Goal: Use online tool/utility: Utilize a website feature to perform a specific function

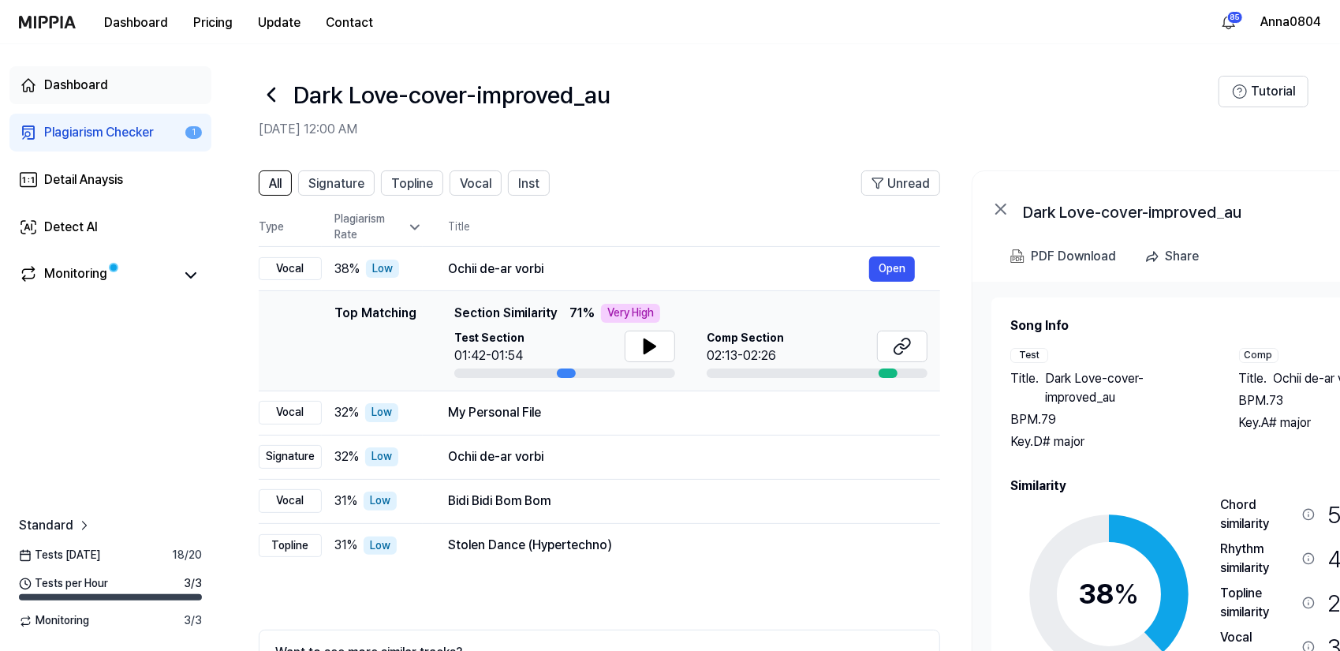
click at [56, 89] on div "Dashboard" at bounding box center [76, 85] width 64 height 19
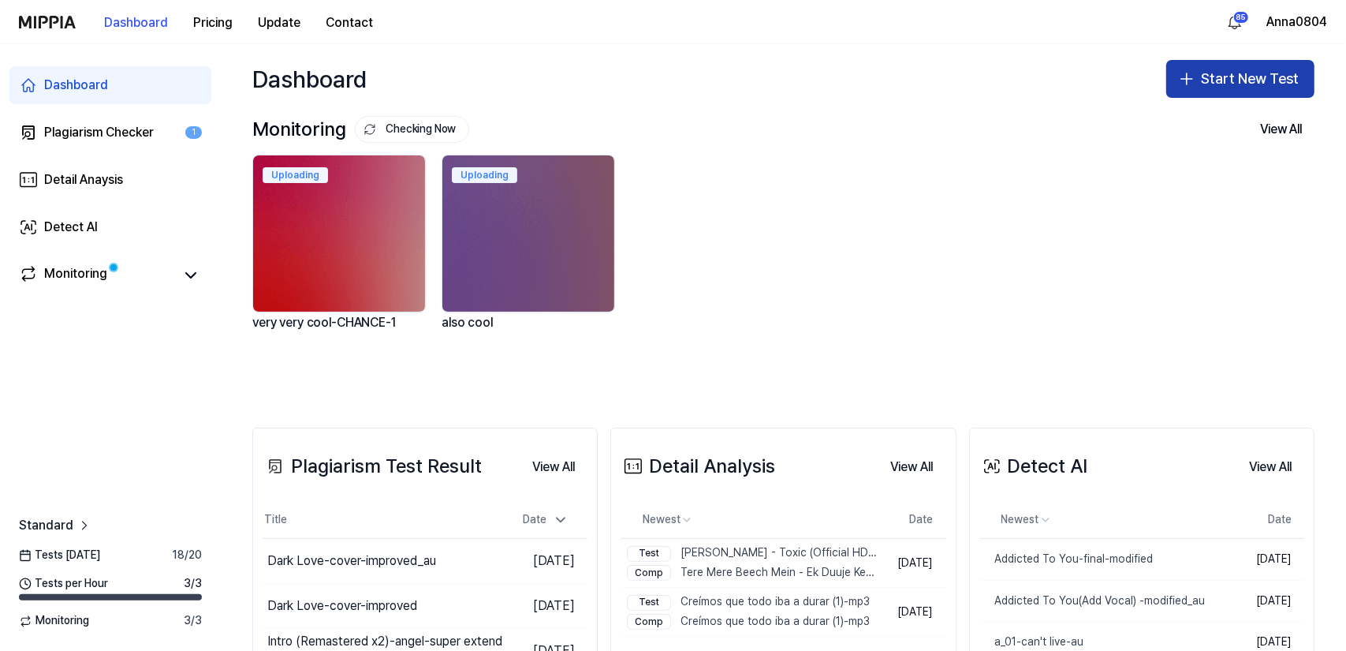
click at [1208, 75] on button "Start New Test" at bounding box center [1241, 79] width 148 height 38
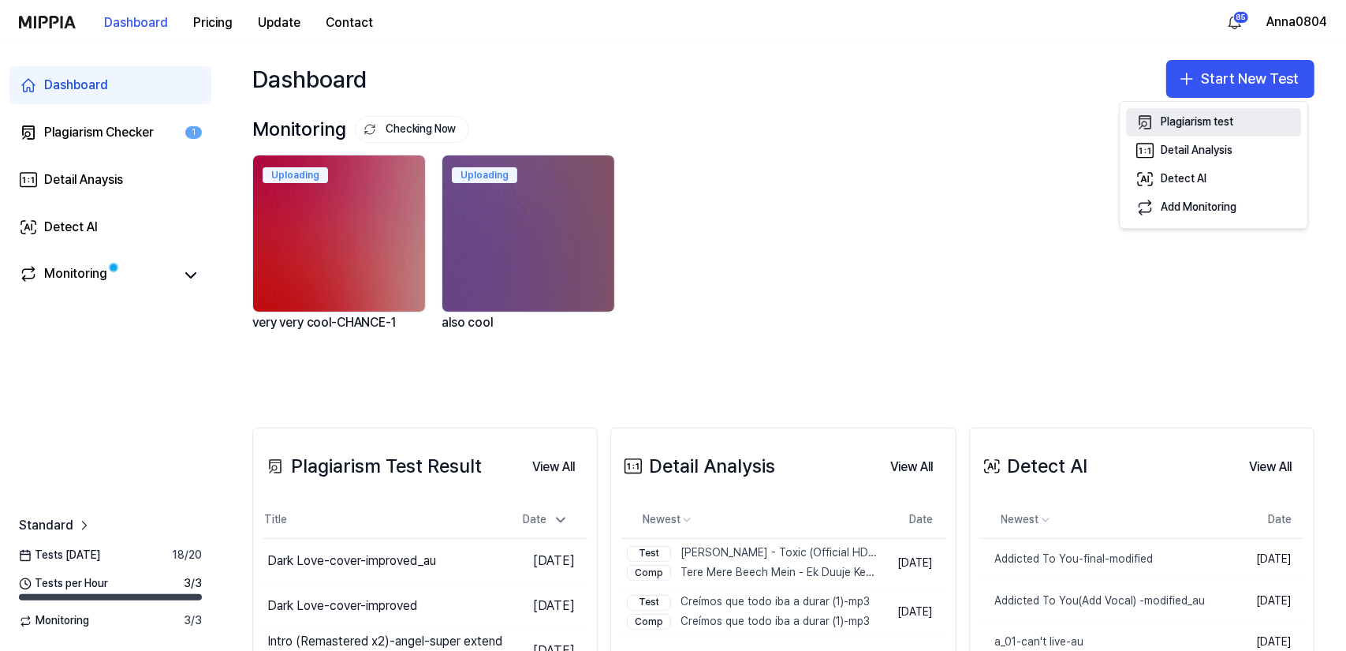
click at [1212, 126] on div "Plagiarism test" at bounding box center [1197, 122] width 73 height 16
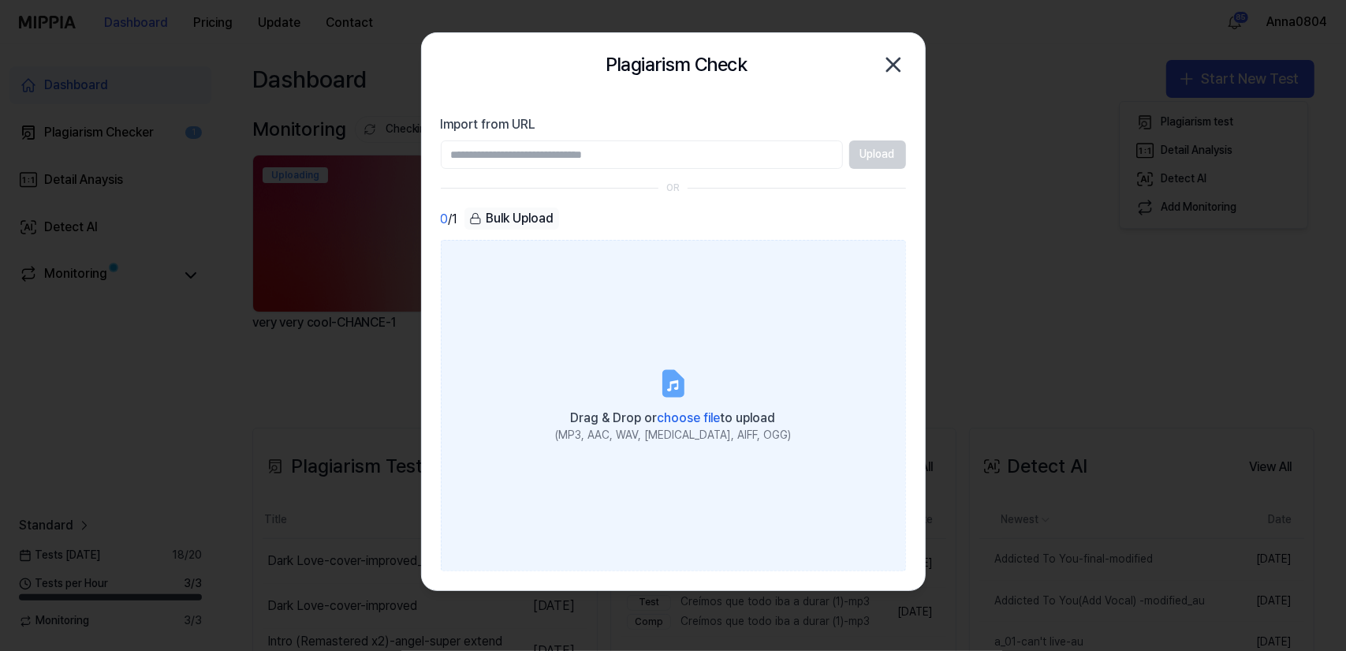
click at [633, 346] on label "Drag & Drop or choose file to upload (MP3, AAC, WAV, FLAC, AIFF, OGG)" at bounding box center [673, 405] width 465 height 331
click at [0, 0] on input "Drag & Drop or choose file to upload (MP3, AAC, WAV, FLAC, AIFF, OGG)" at bounding box center [0, 0] width 0 height 0
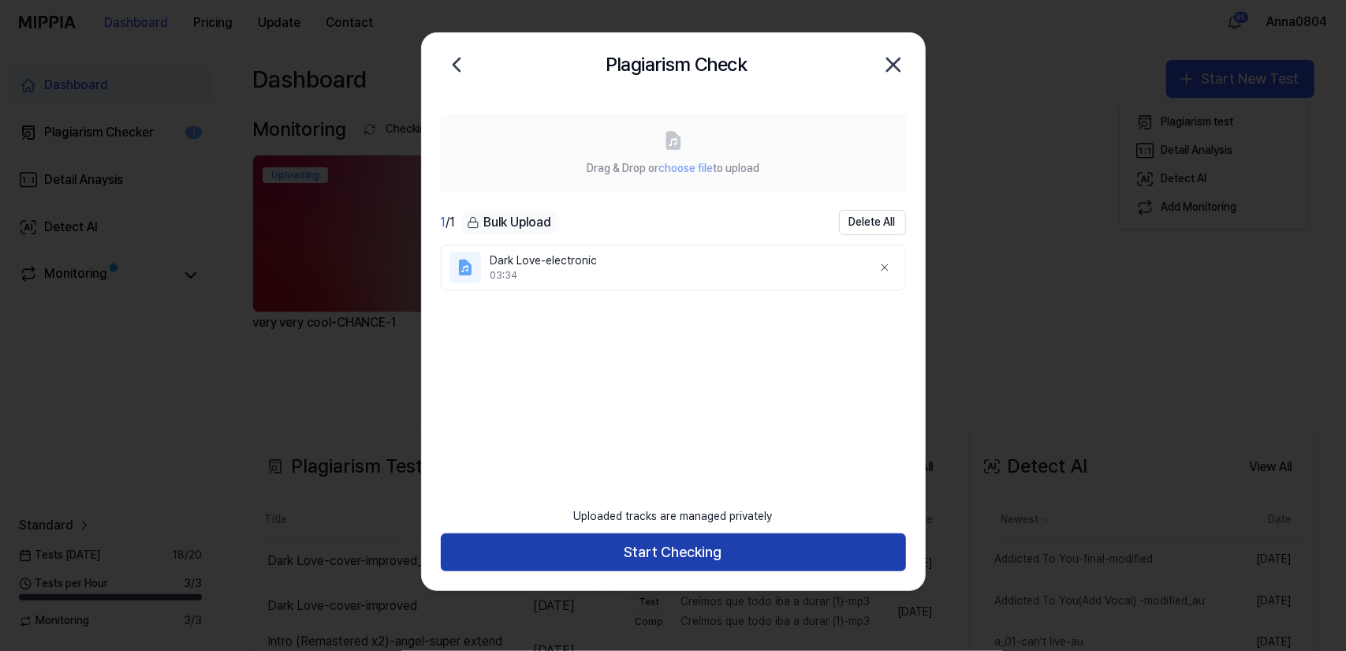
click at [645, 552] on button "Start Checking" at bounding box center [673, 552] width 465 height 38
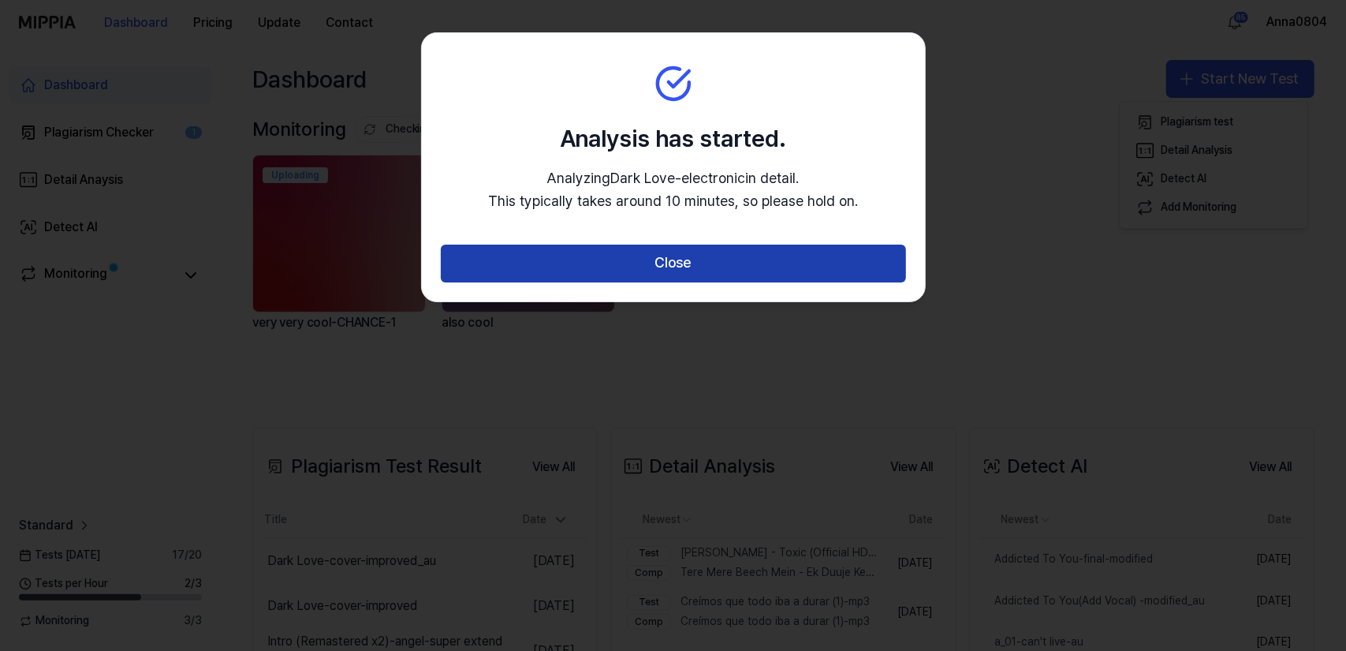
click at [652, 246] on button "Close" at bounding box center [673, 264] width 465 height 38
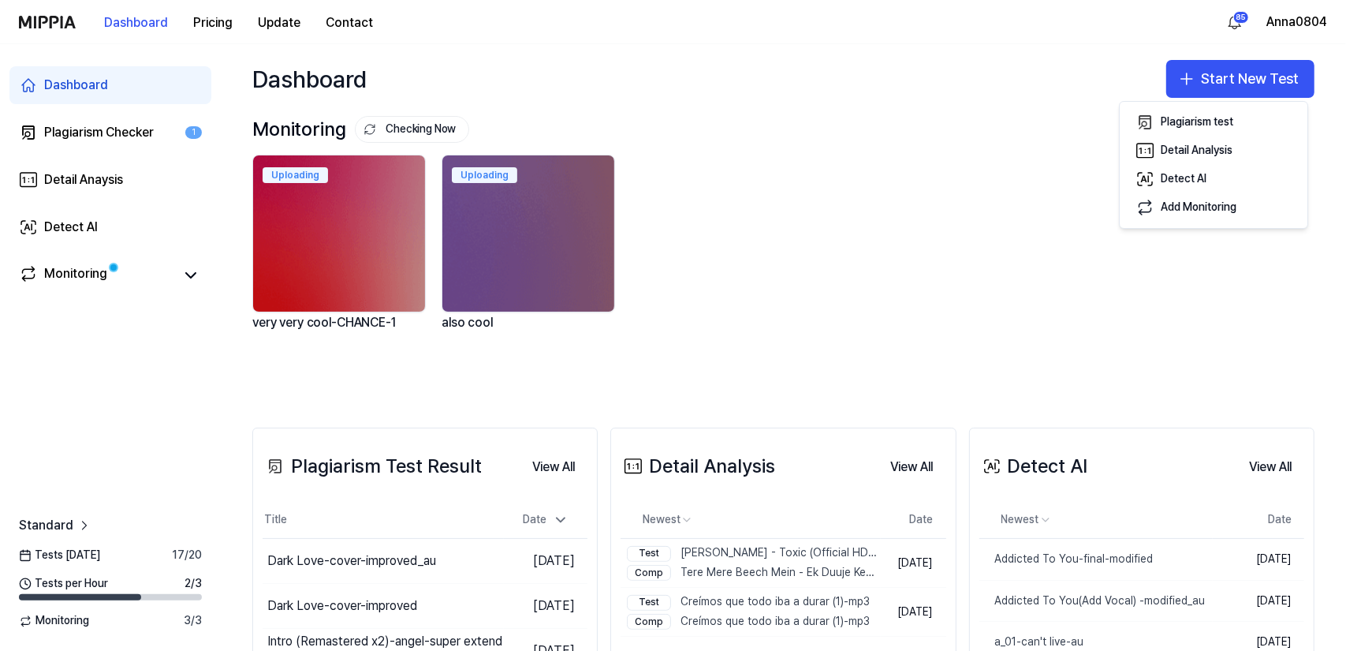
click at [103, 82] on div "Dashboard" at bounding box center [76, 85] width 64 height 19
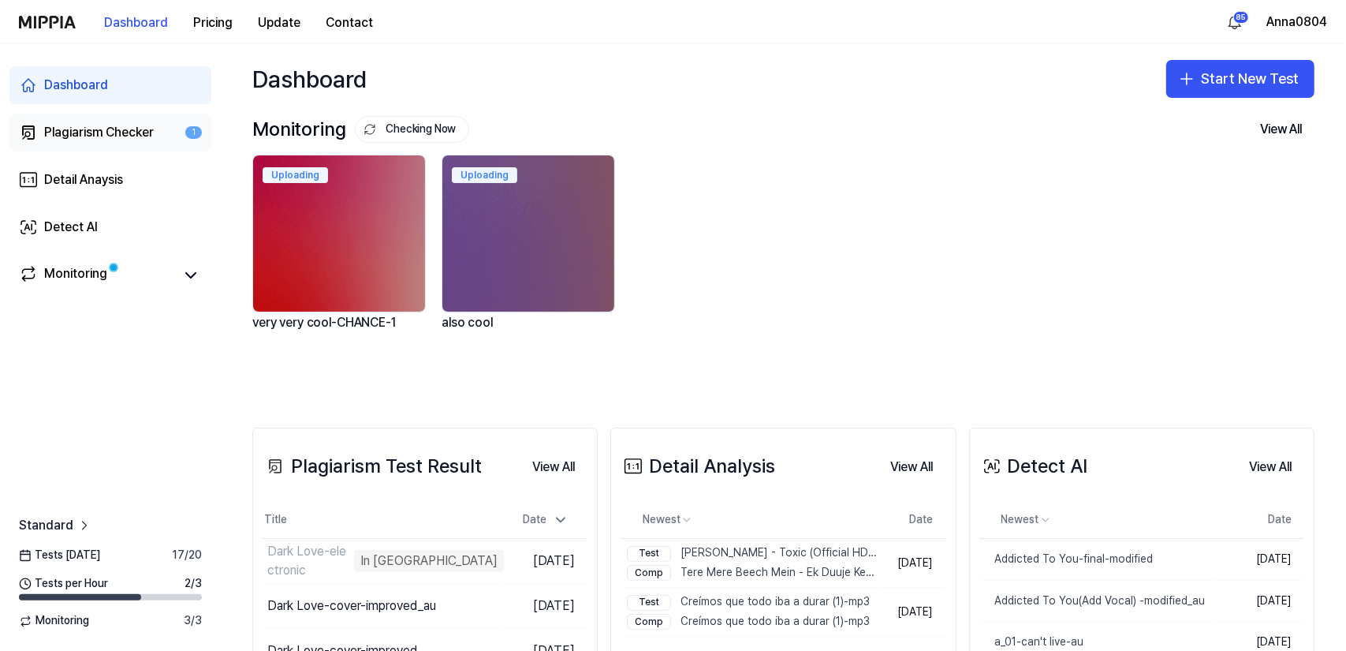
click at [129, 136] on div "Plagiarism Checker" at bounding box center [99, 132] width 110 height 19
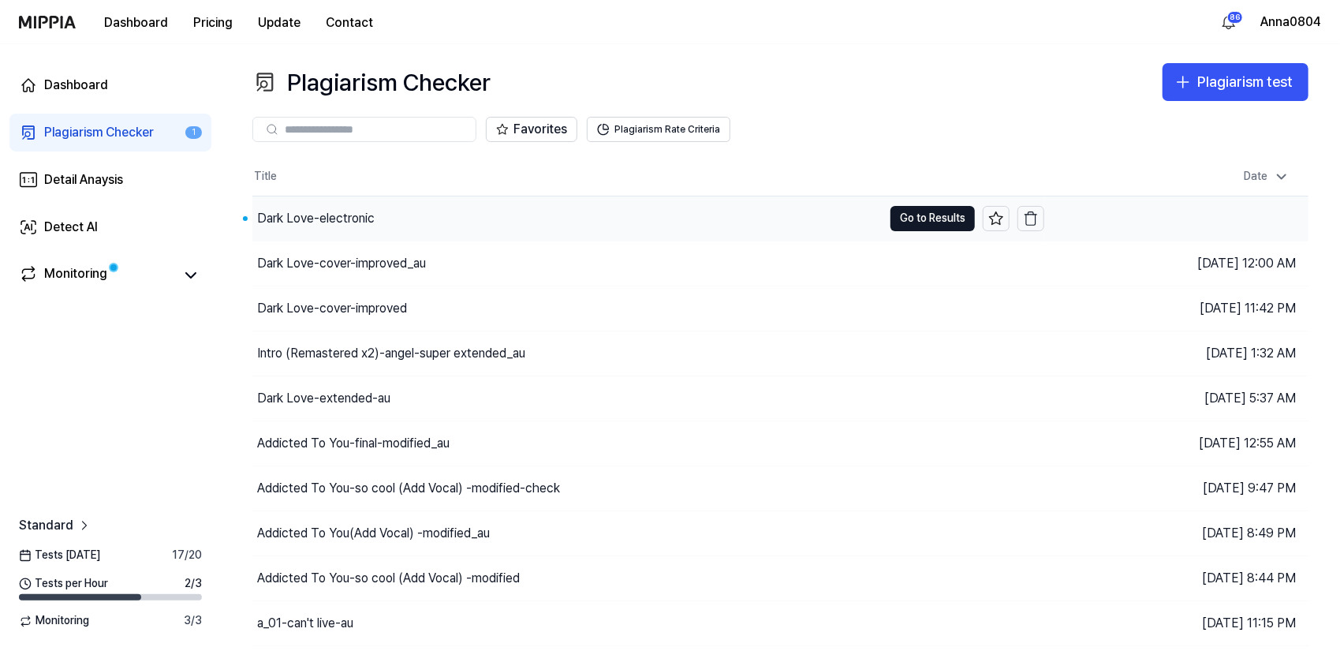
click at [293, 215] on div "Dark Love-electronic" at bounding box center [316, 218] width 118 height 19
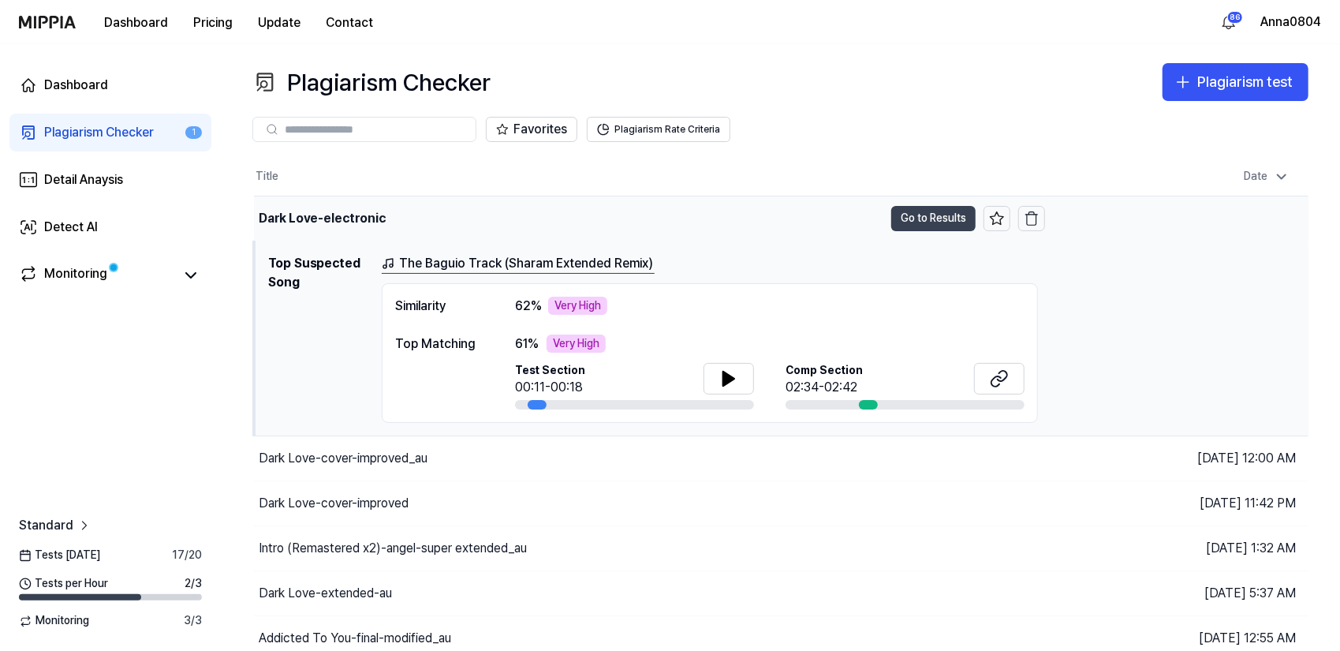
click at [907, 217] on button "Go to Results" at bounding box center [933, 218] width 84 height 25
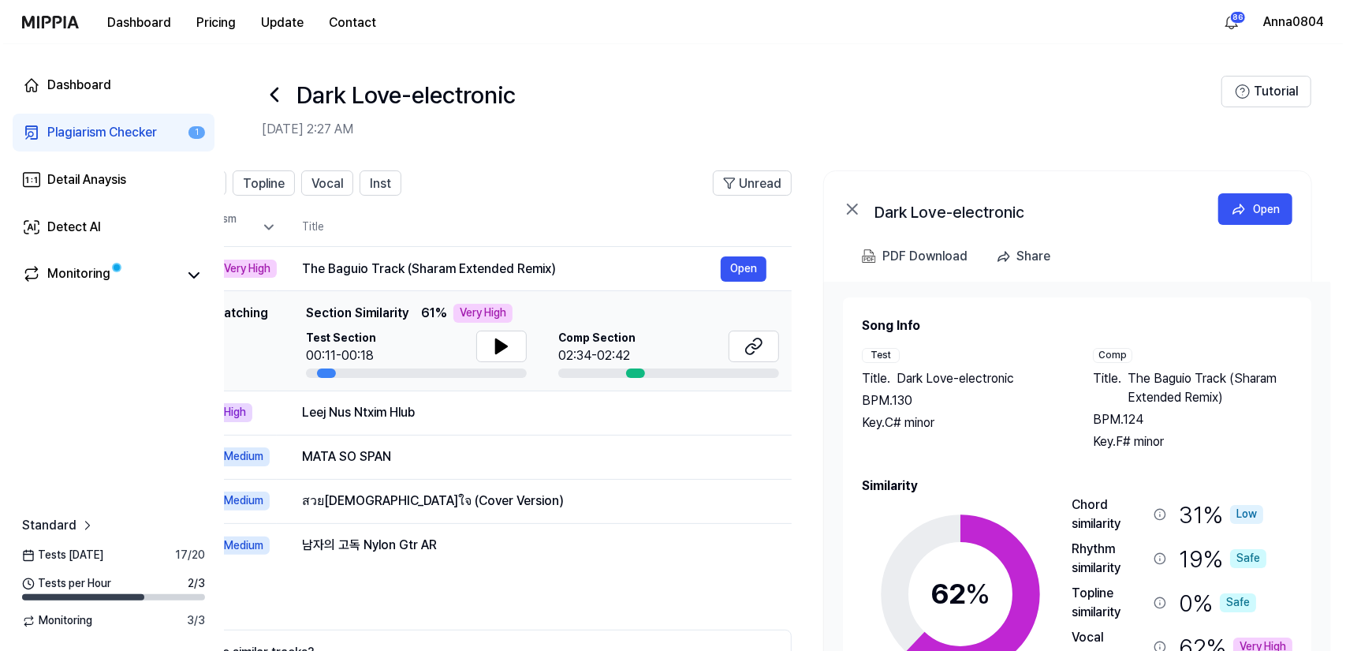
scroll to position [0, 146]
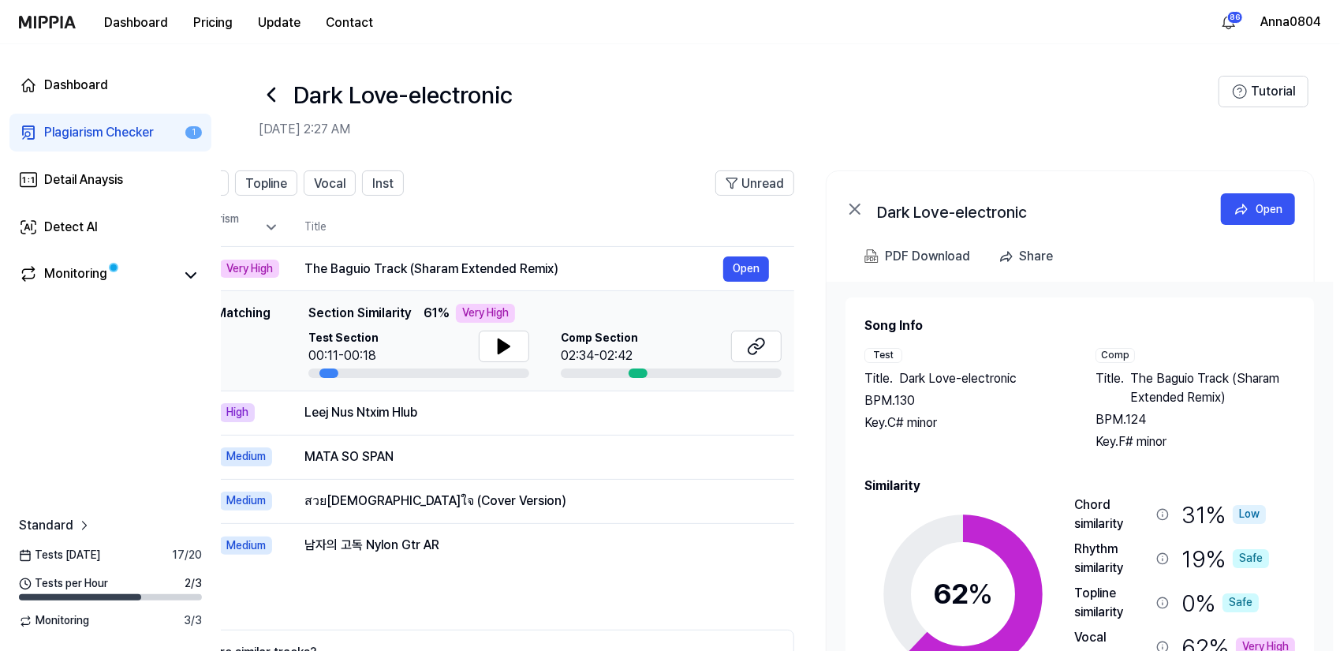
drag, startPoint x: 1132, startPoint y: 476, endPoint x: 986, endPoint y: 474, distance: 145.9
click at [986, 474] on div "Song Info Test Title . Dark Love-electronic BPM. 130 Key. C# minor Comp Title .…" at bounding box center [1079, 542] width 431 height 452
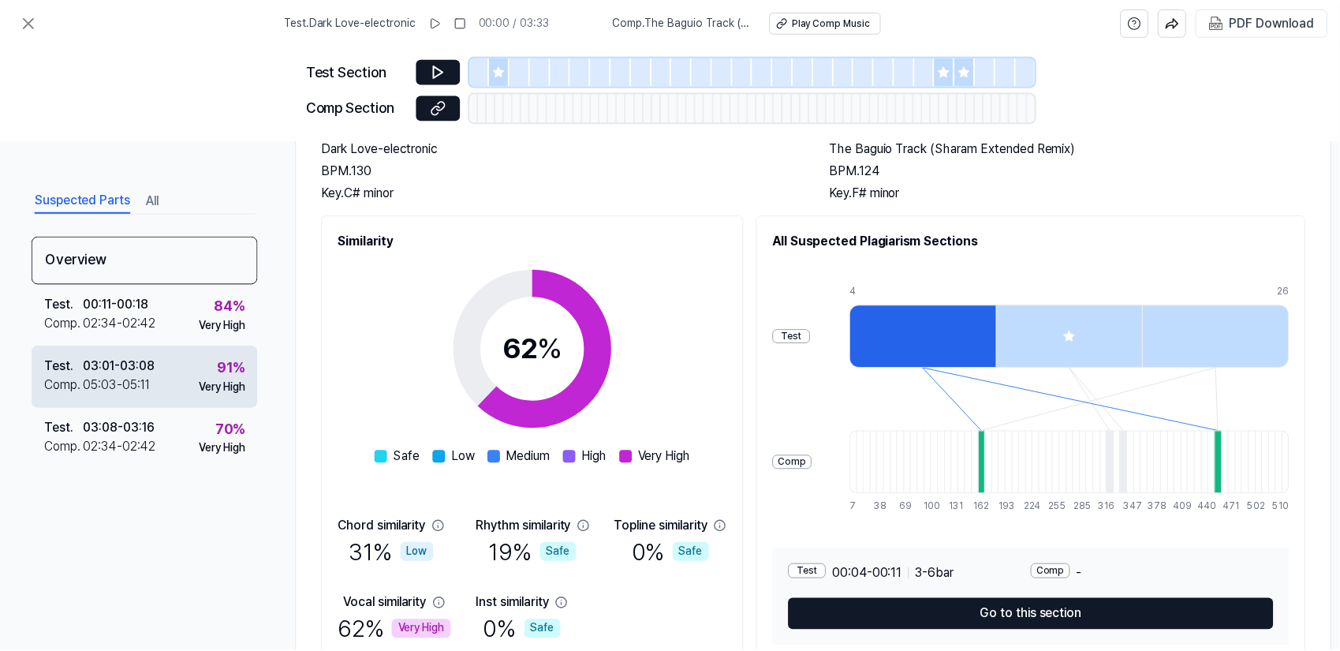
scroll to position [111, 0]
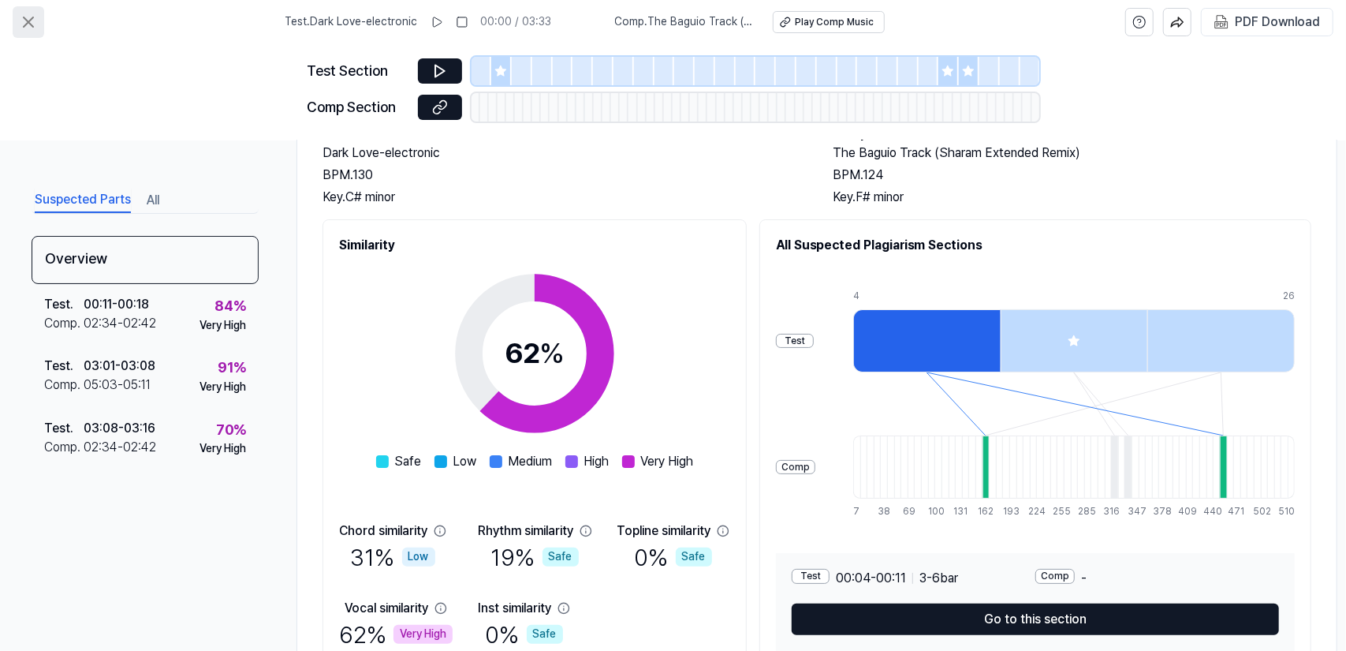
click at [19, 20] on icon at bounding box center [28, 22] width 19 height 19
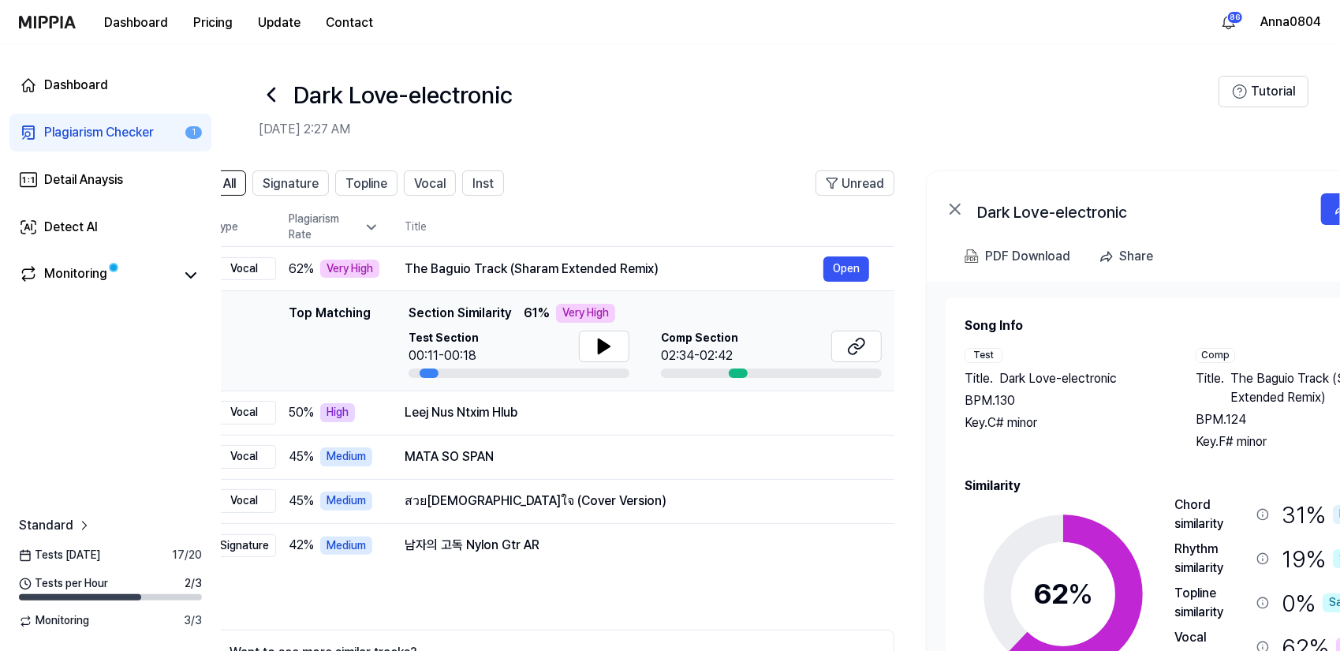
scroll to position [0, 43]
drag, startPoint x: 1147, startPoint y: 499, endPoint x: 1103, endPoint y: 469, distance: 52.7
click at [1103, 469] on div "Song Info Test Title . Dark Love-electronic BPM. 130 Key. C# minor Comp Title .…" at bounding box center [1182, 542] width 431 height 452
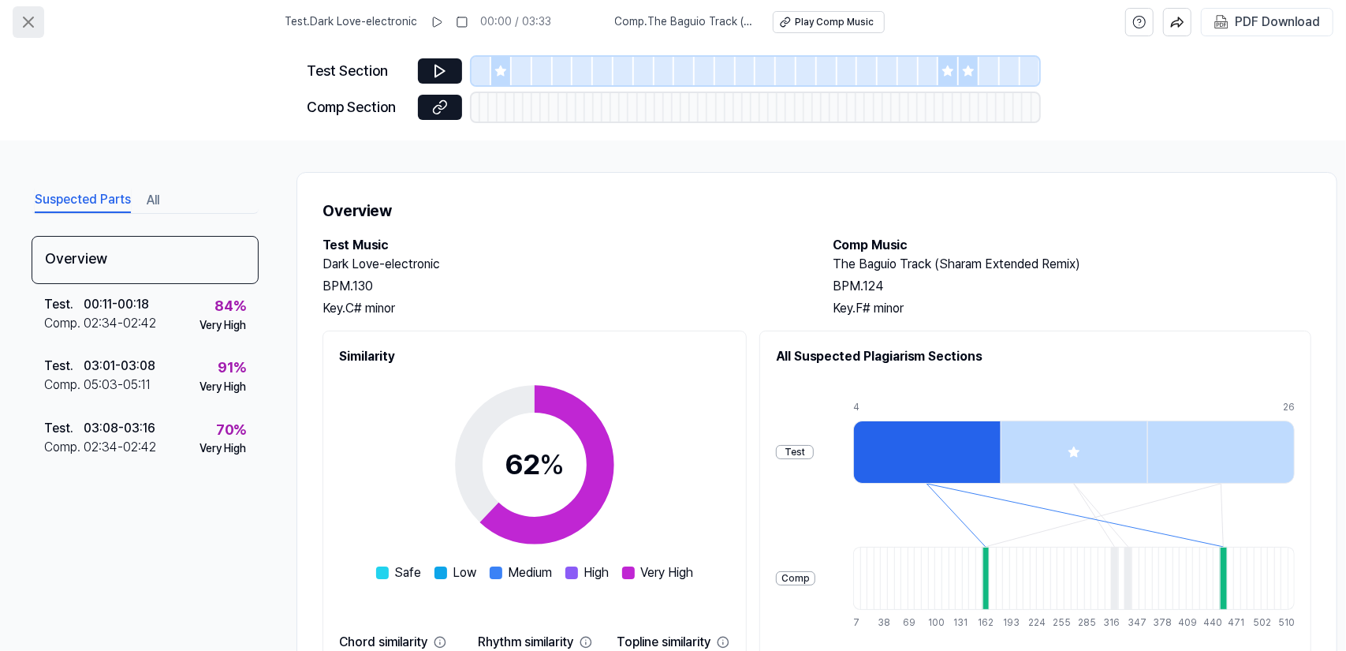
click at [25, 16] on icon at bounding box center [28, 22] width 19 height 19
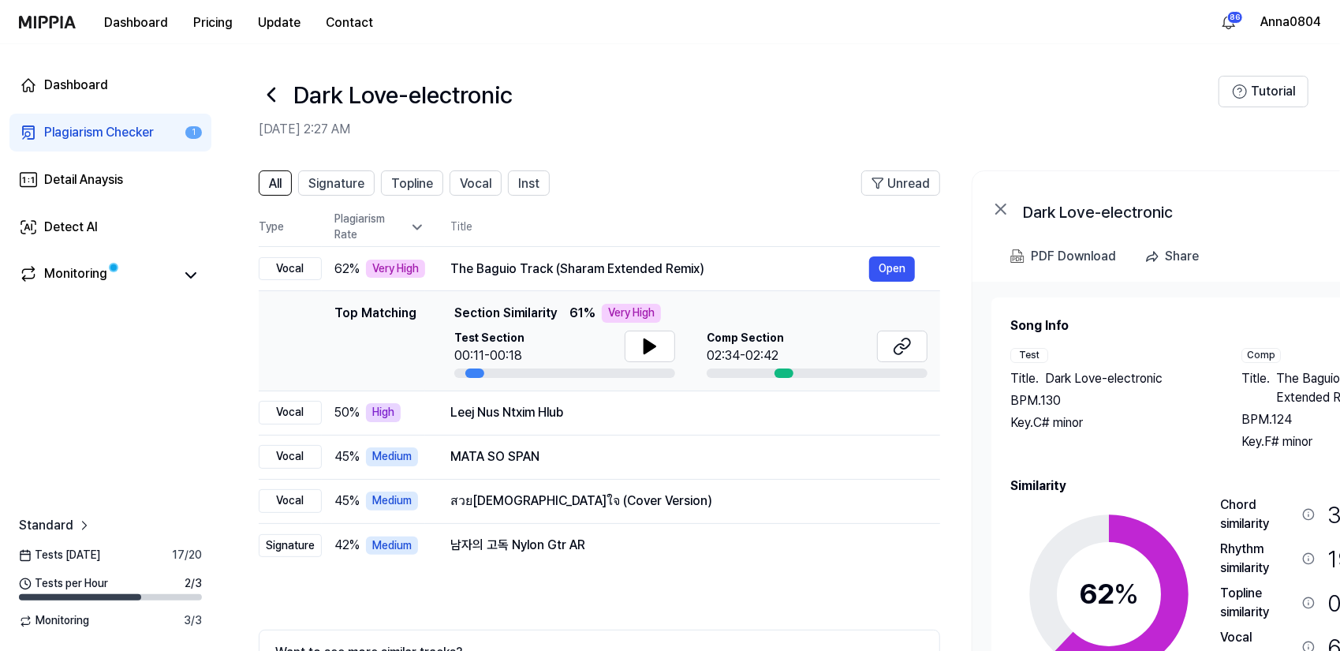
click at [103, 130] on div "Plagiarism Checker" at bounding box center [99, 132] width 110 height 19
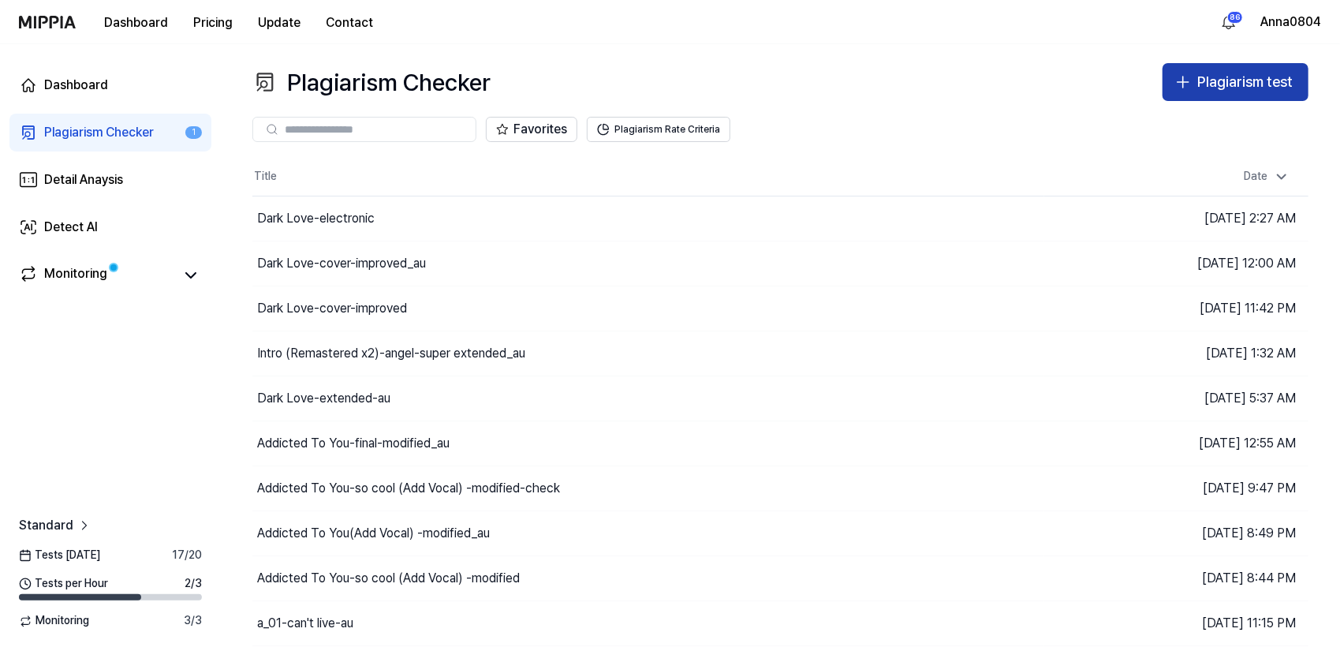
click at [1210, 80] on div "Plagiarism test" at bounding box center [1244, 82] width 95 height 23
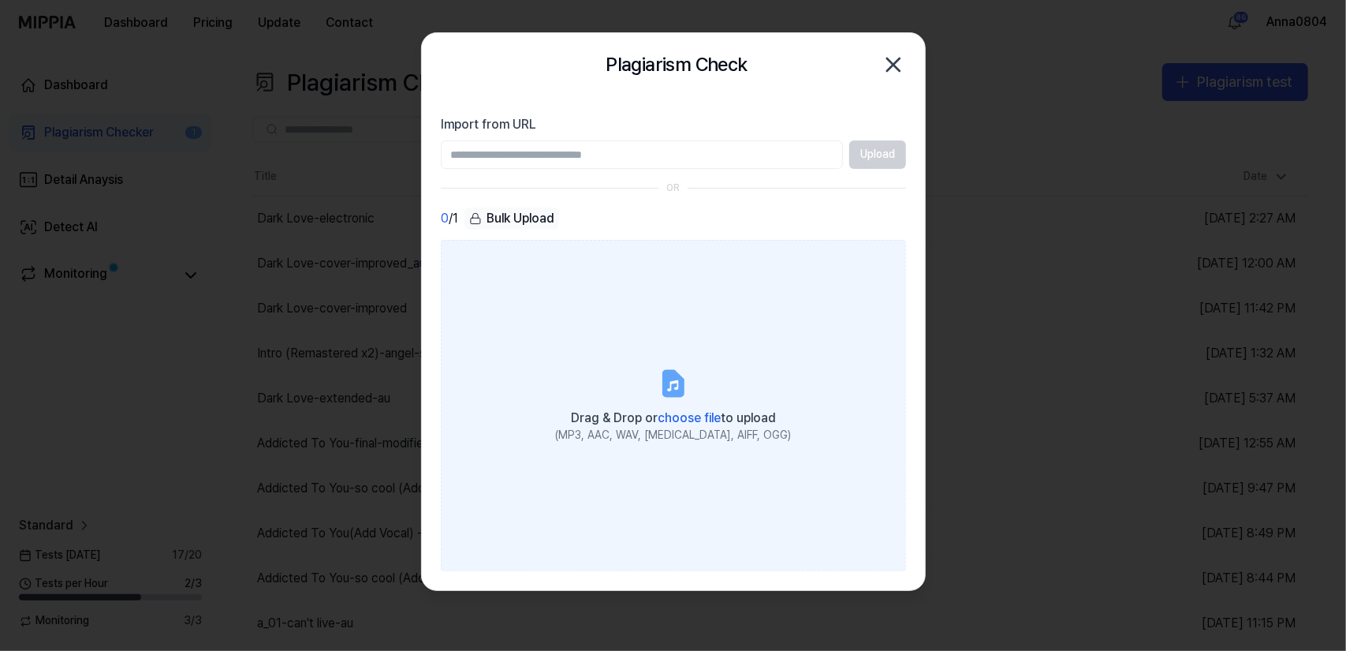
click at [661, 356] on label "Drag & Drop or choose file to upload (MP3, AAC, WAV, FLAC, AIFF, OGG)" at bounding box center [673, 405] width 465 height 331
click at [0, 0] on input "Drag & Drop or choose file to upload (MP3, AAC, WAV, FLAC, AIFF, OGG)" at bounding box center [0, 0] width 0 height 0
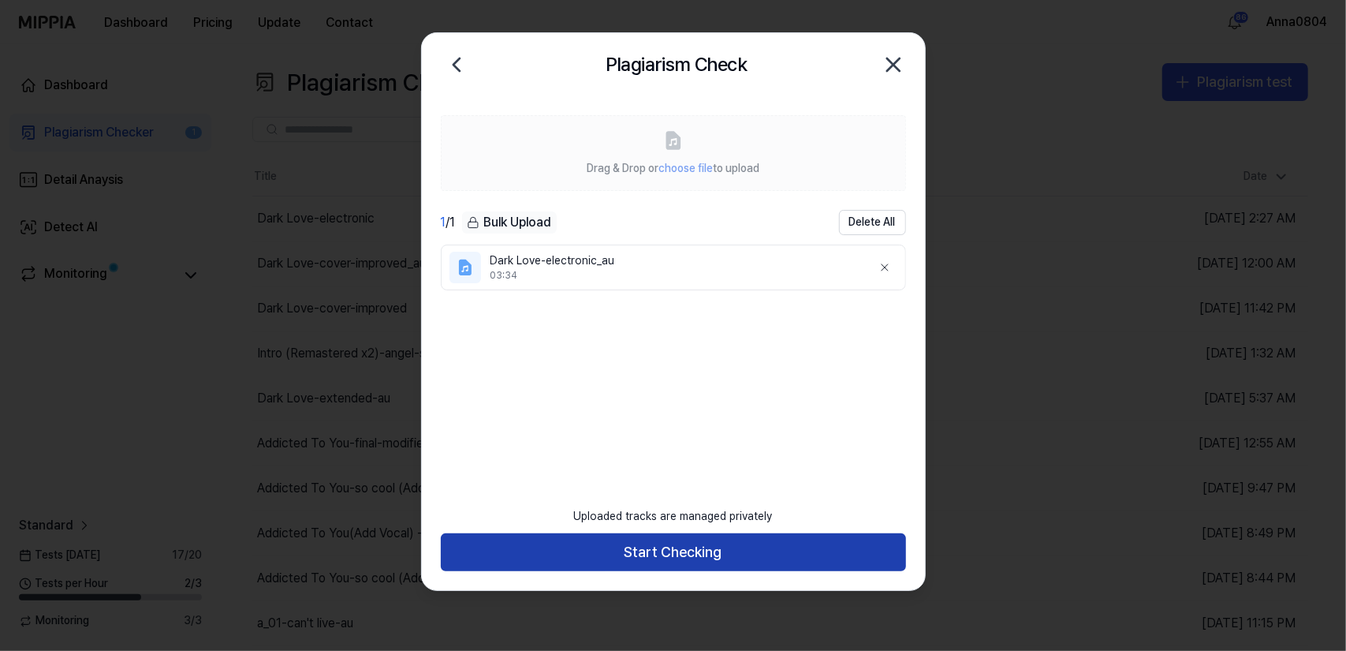
click at [649, 550] on button "Start Checking" at bounding box center [673, 552] width 465 height 38
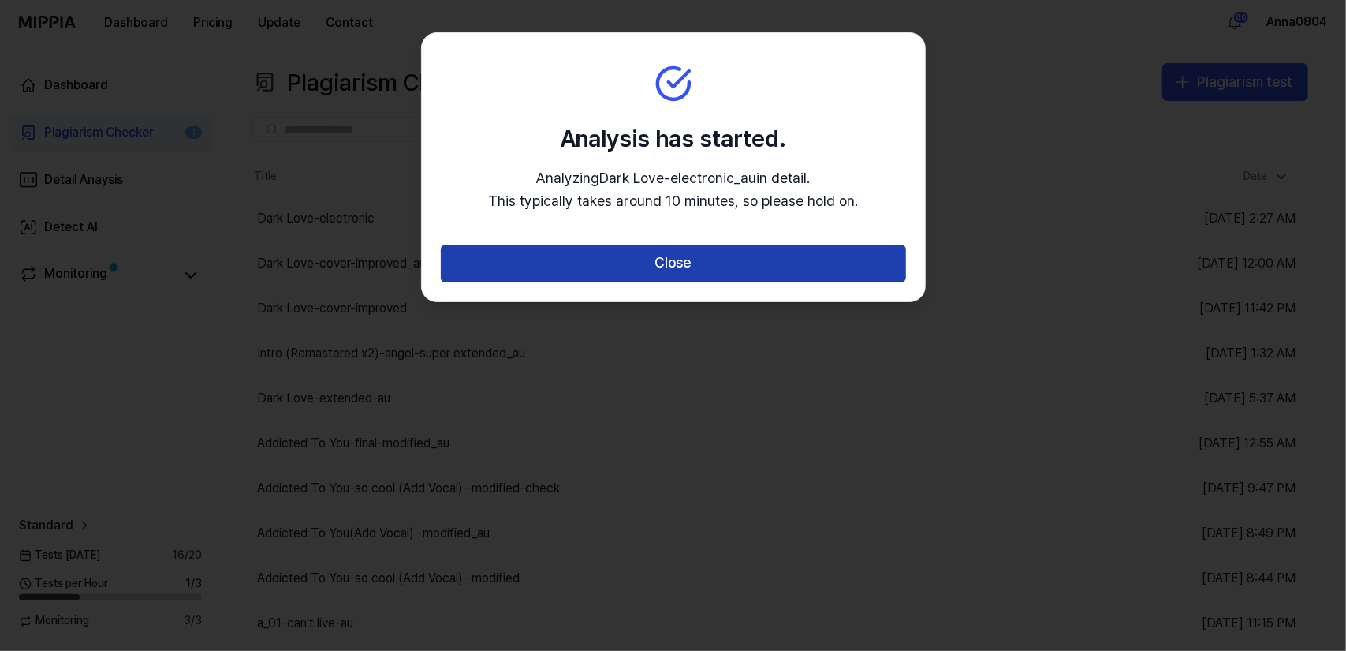
click at [705, 265] on button "Close" at bounding box center [673, 264] width 465 height 38
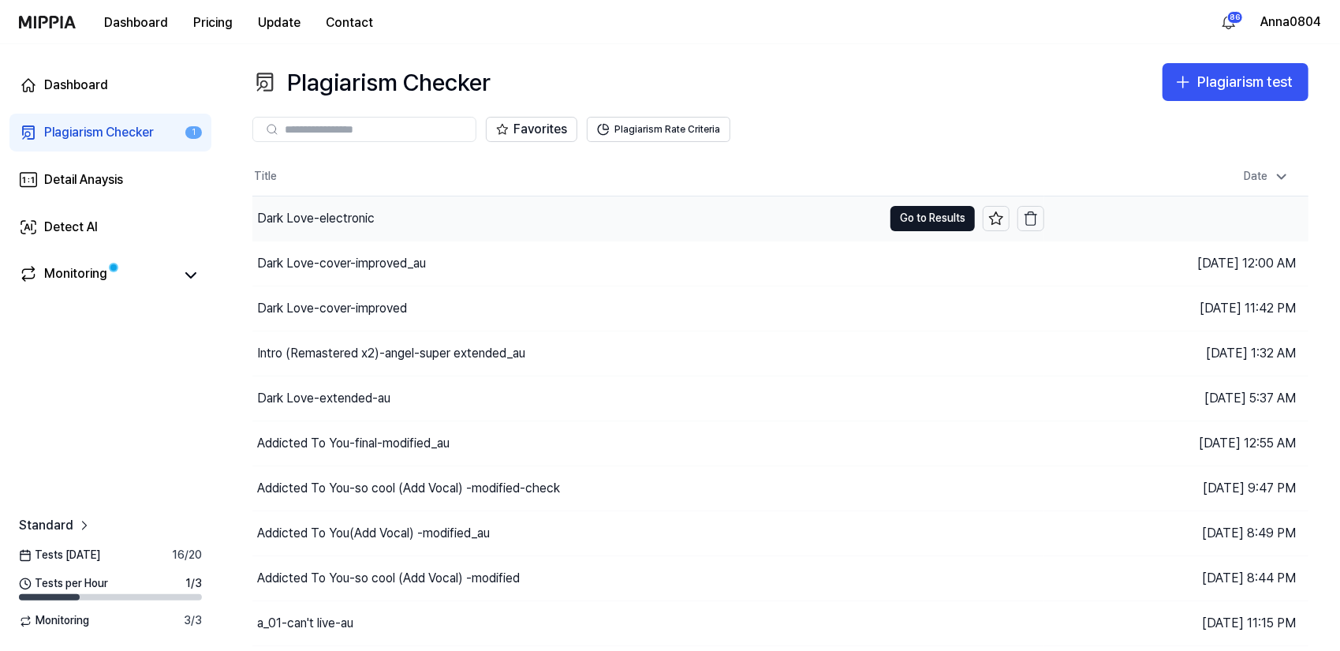
click at [330, 214] on div "Dark Love-electronic" at bounding box center [316, 218] width 118 height 19
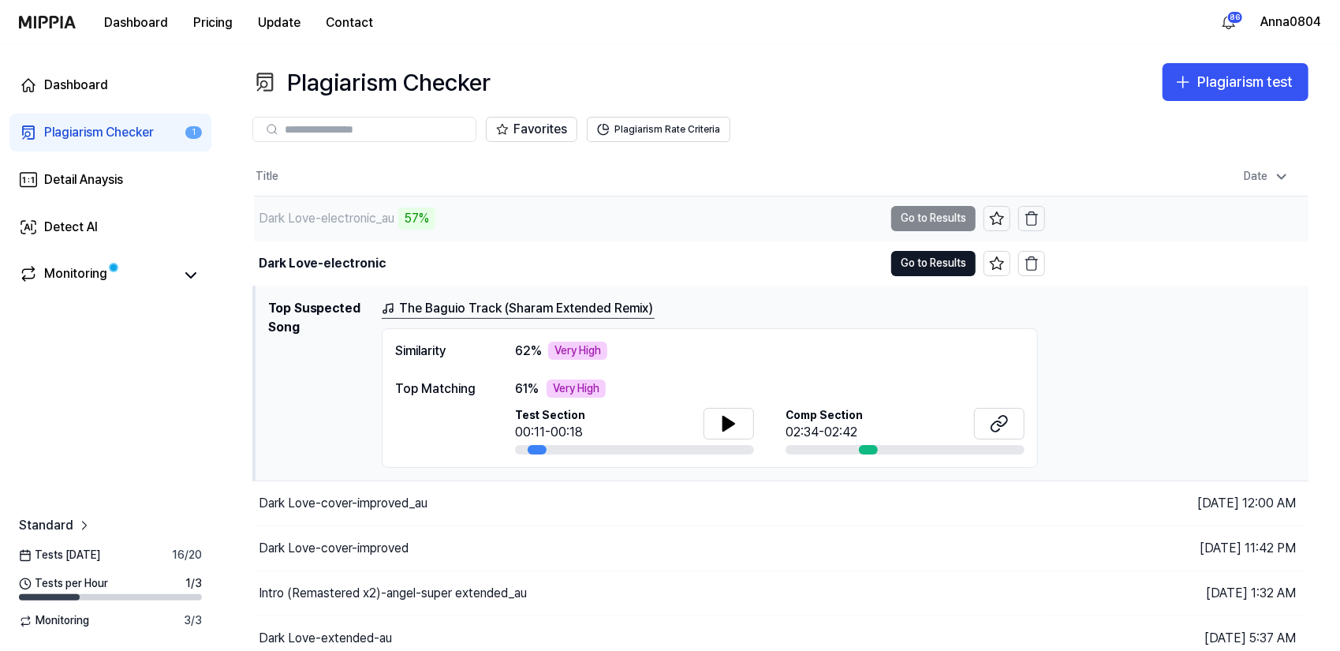
click at [356, 215] on div "Dark Love-electronic_au" at bounding box center [327, 218] width 136 height 19
click at [807, 40] on div "Dashboard Pricing Update Contact 86 Anna0804" at bounding box center [670, 21] width 1302 height 43
click at [399, 215] on div "Dark Love-electronic_au" at bounding box center [568, 218] width 629 height 44
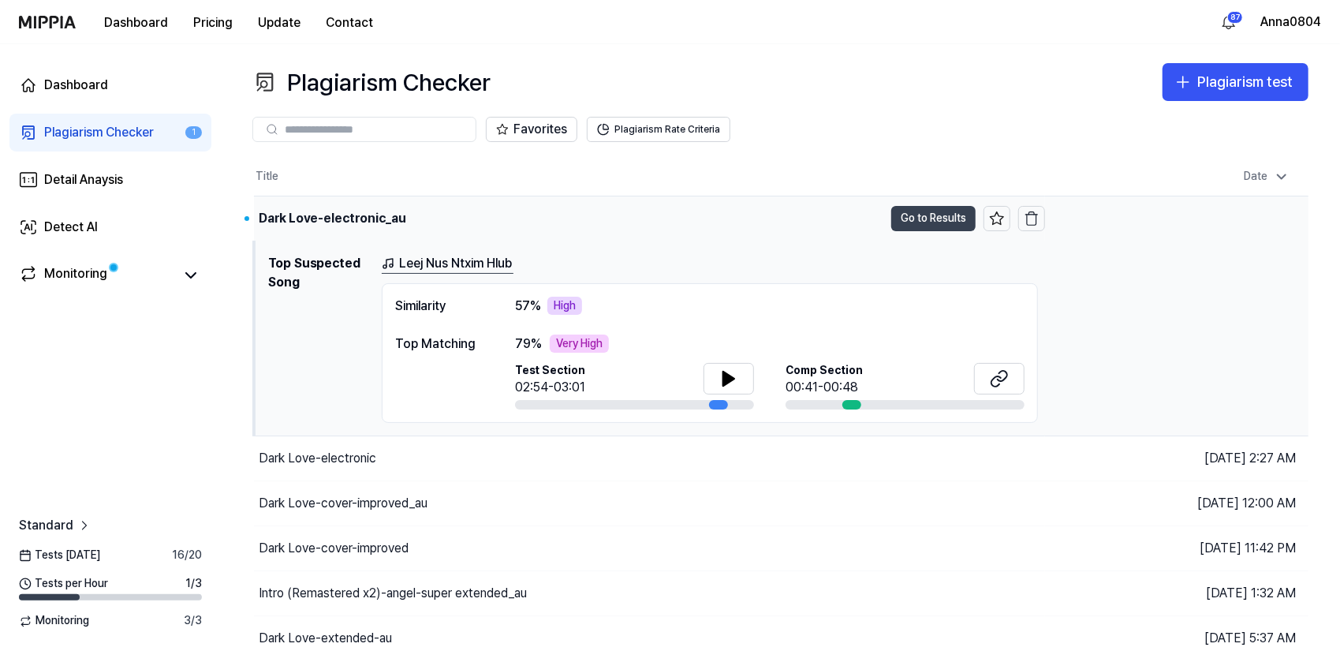
click at [922, 212] on button "Go to Results" at bounding box center [933, 218] width 84 height 25
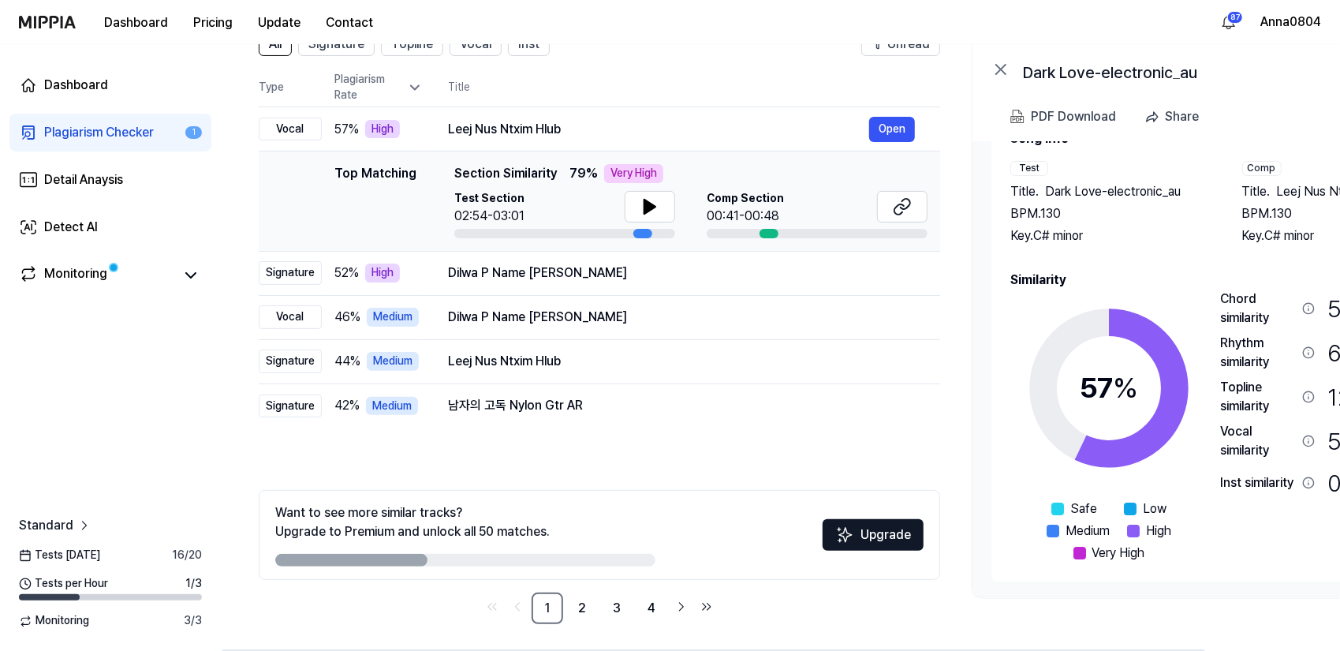
scroll to position [144, 0]
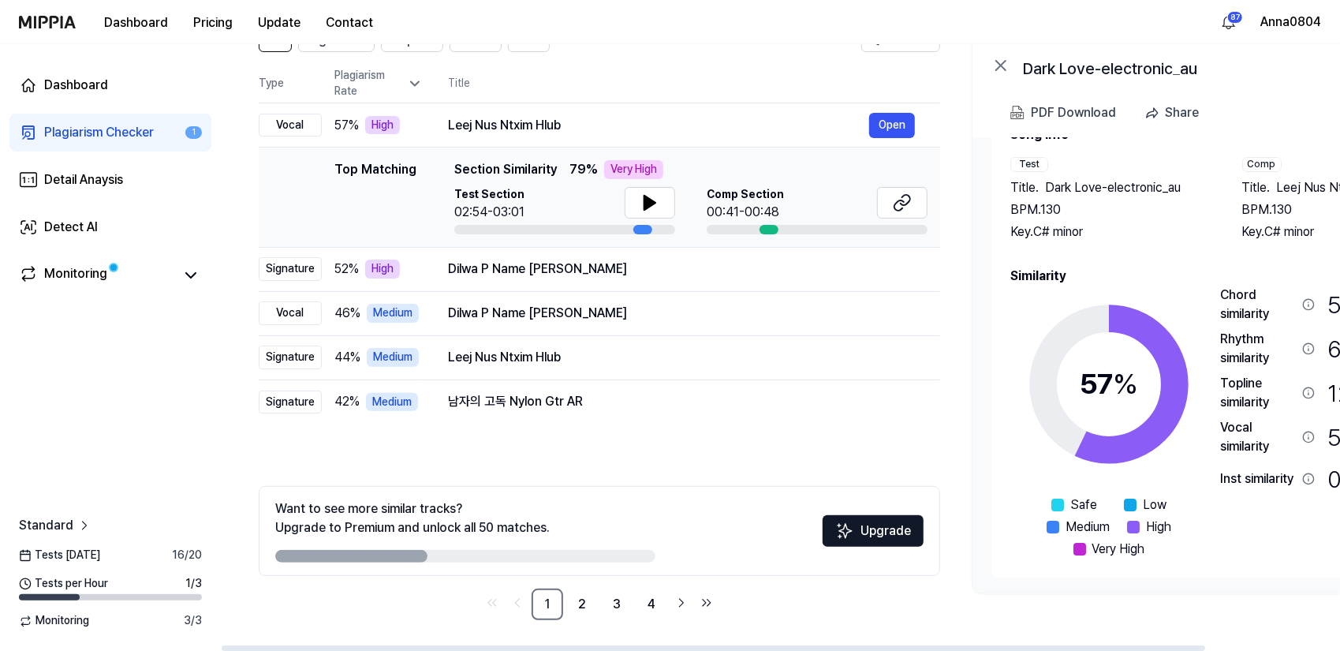
click at [133, 121] on link "Plagiarism Checker 1" at bounding box center [110, 133] width 202 height 38
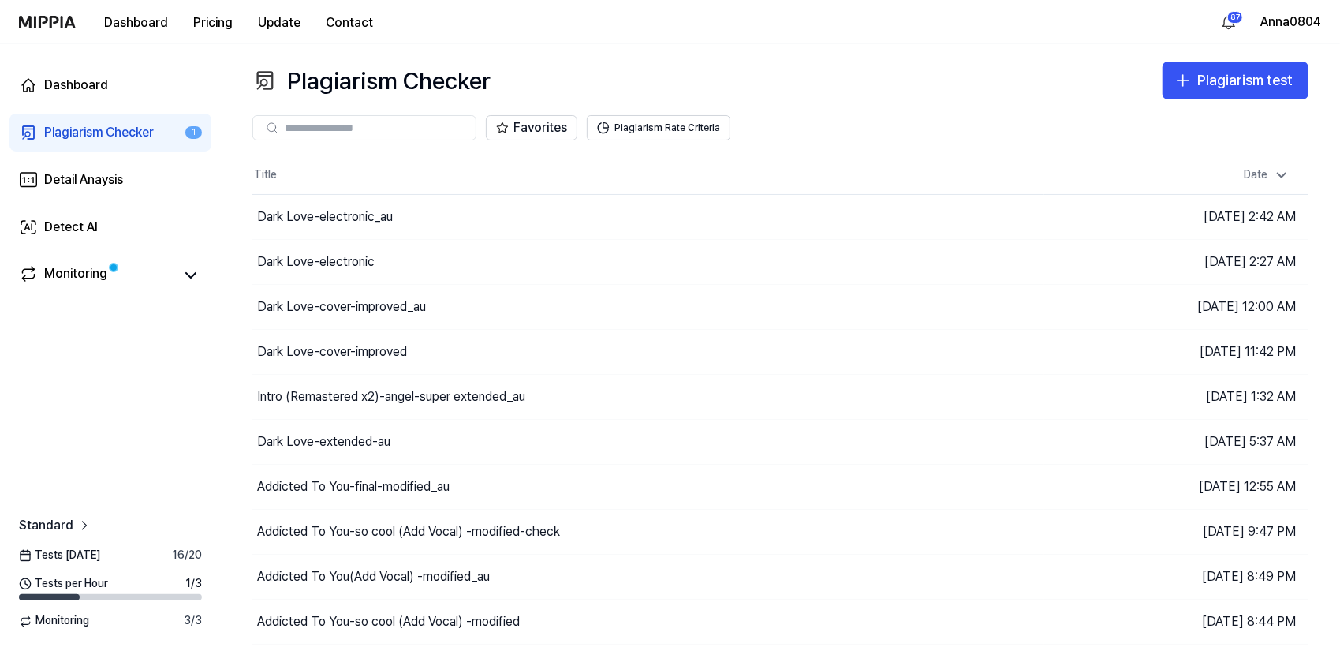
scroll to position [0, 0]
click at [1250, 78] on div "Plagiarism test" at bounding box center [1244, 82] width 95 height 23
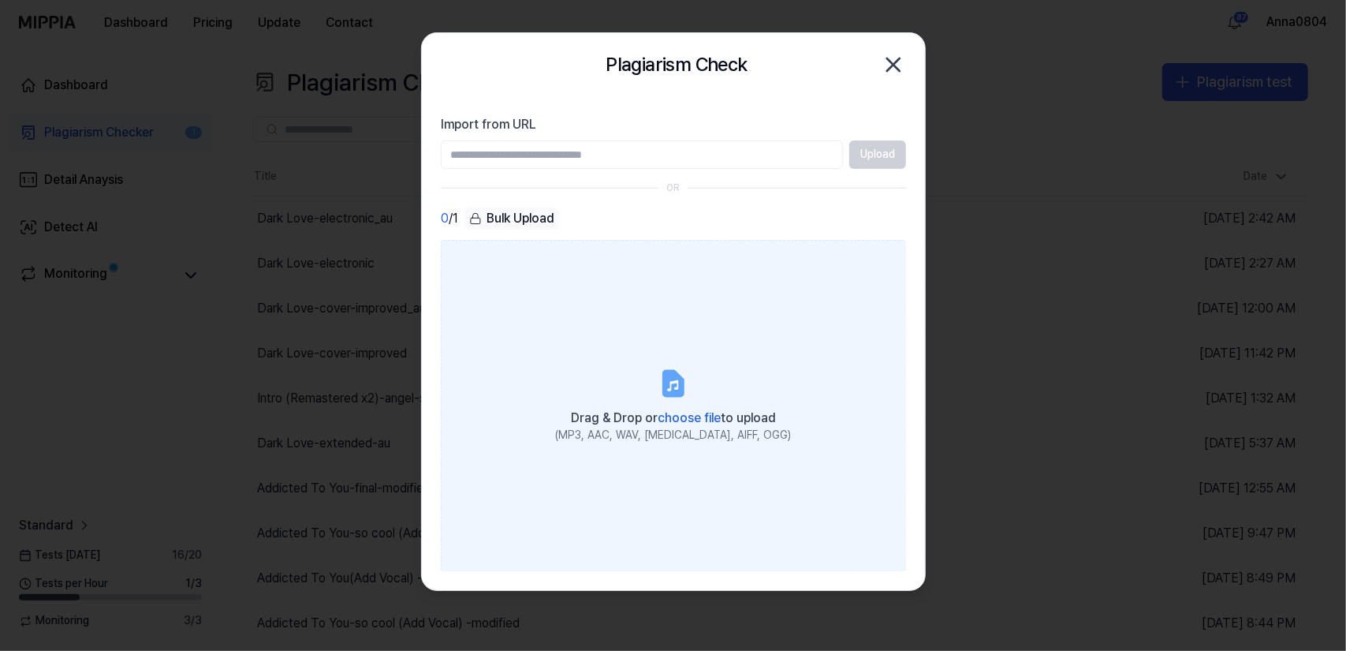
click at [647, 376] on label "Drag & Drop or choose file to upload (MP3, AAC, WAV, FLAC, AIFF, OGG)" at bounding box center [673, 405] width 465 height 331
click at [0, 0] on input "Drag & Drop or choose file to upload (MP3, AAC, WAV, FLAC, AIFF, OGG)" at bounding box center [0, 0] width 0 height 0
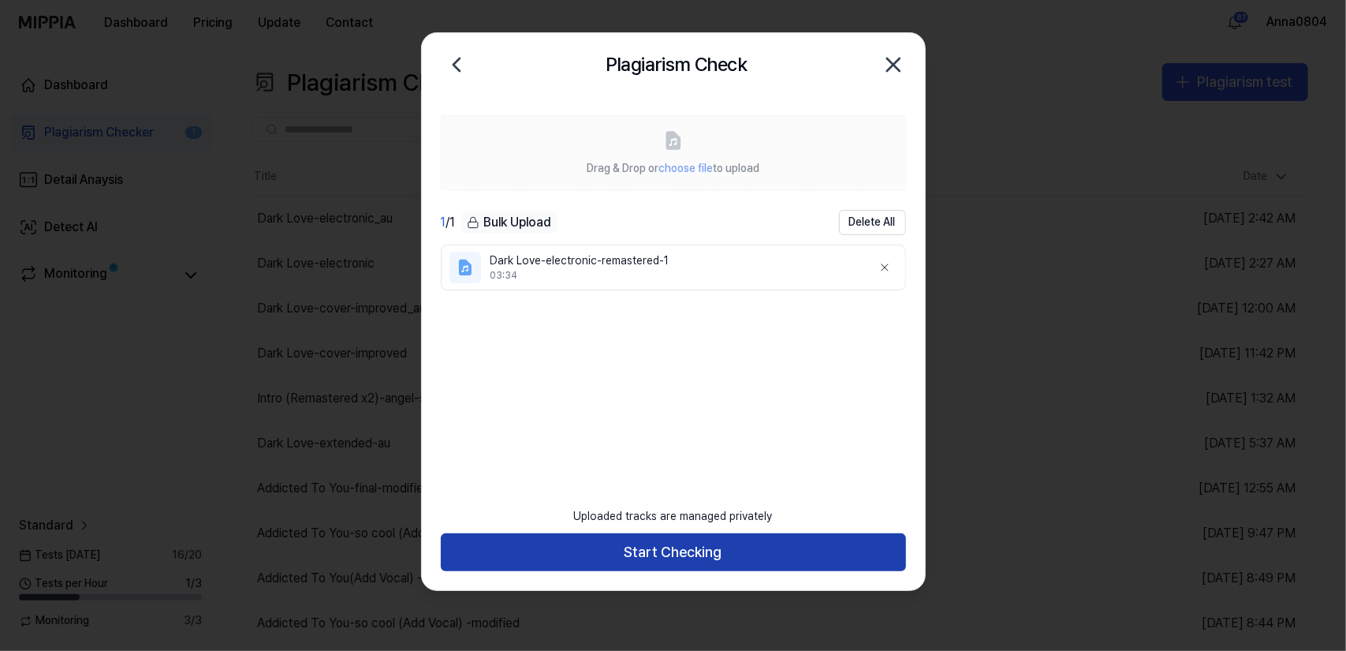
click at [622, 547] on button "Start Checking" at bounding box center [673, 552] width 465 height 38
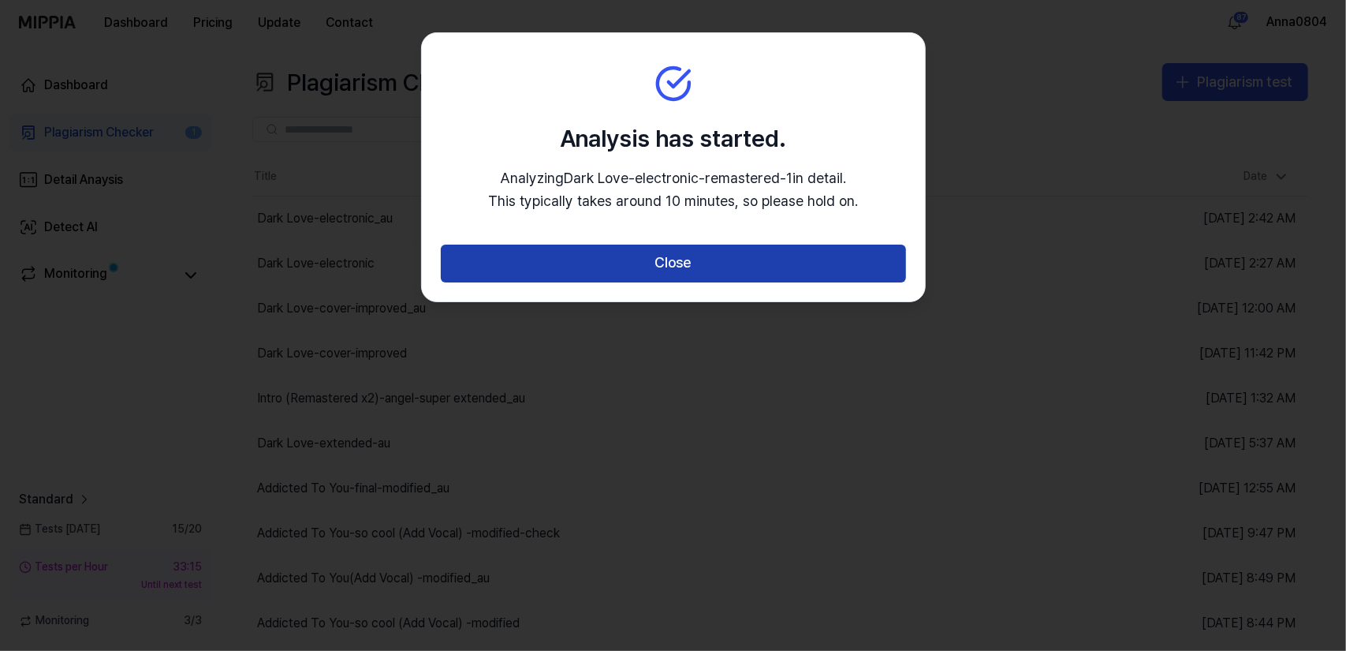
click at [629, 266] on button "Close" at bounding box center [673, 264] width 465 height 38
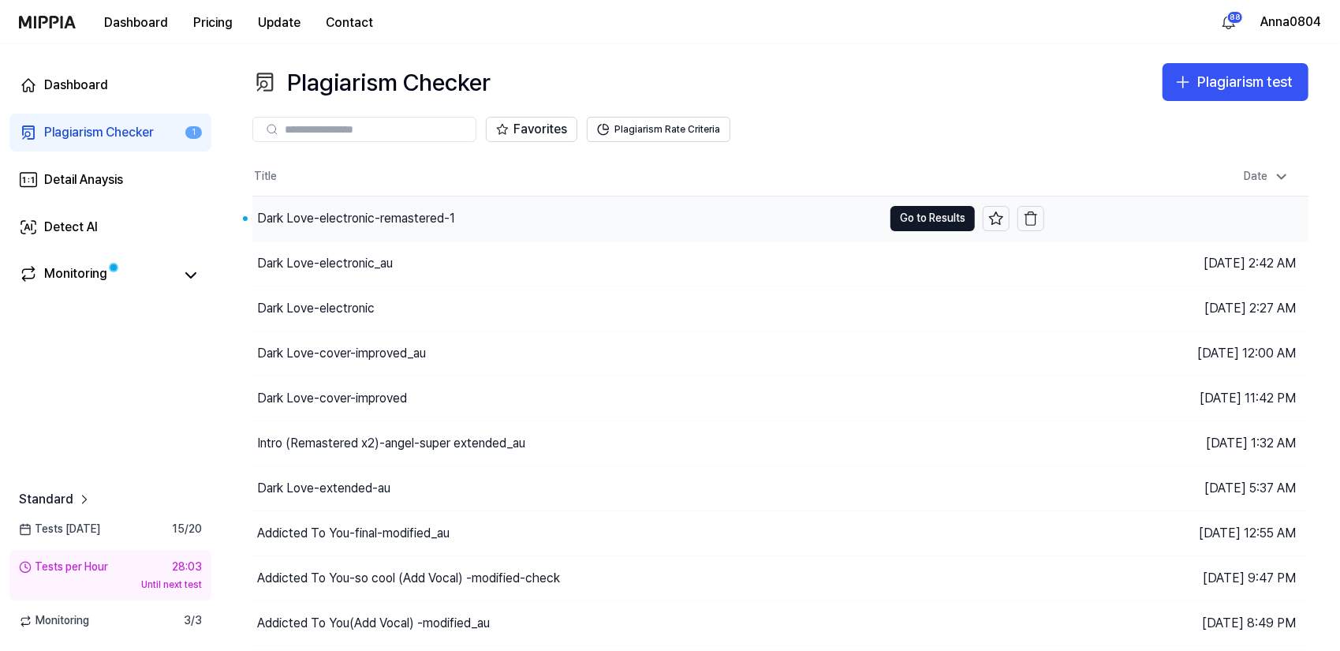
click at [511, 209] on div "Dark Love-electronic-remastered-1" at bounding box center [567, 218] width 630 height 44
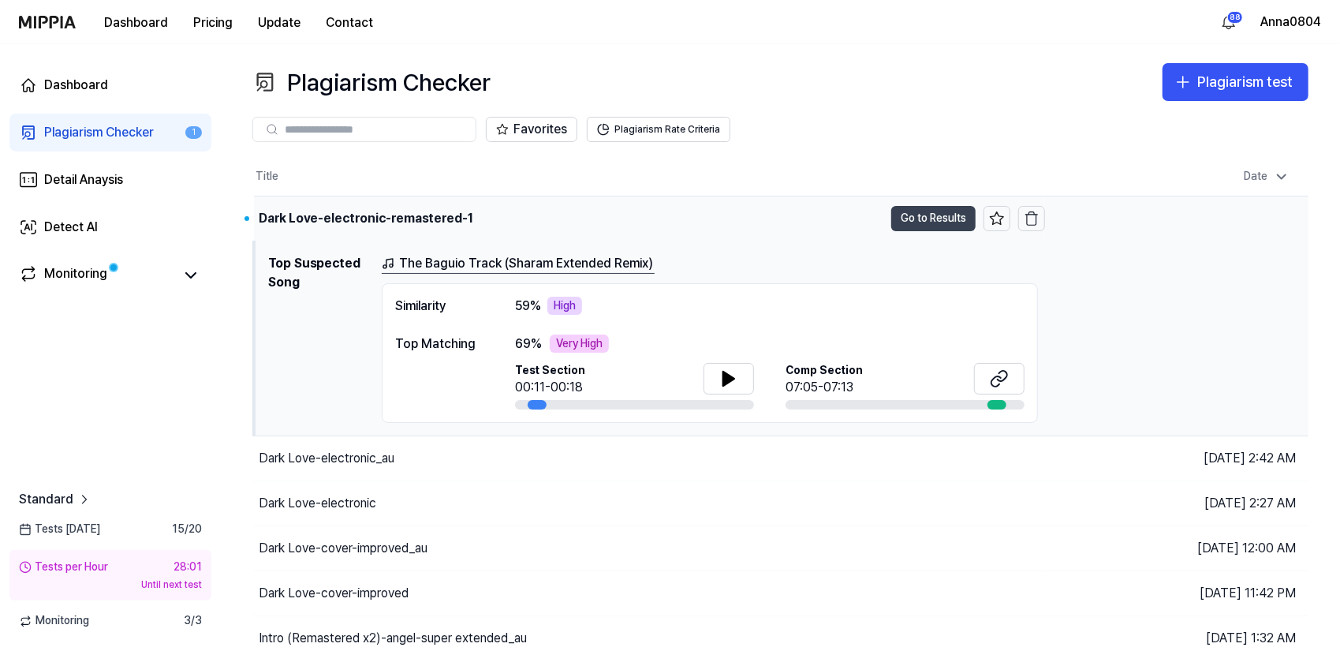
click at [902, 215] on button "Go to Results" at bounding box center [933, 218] width 84 height 25
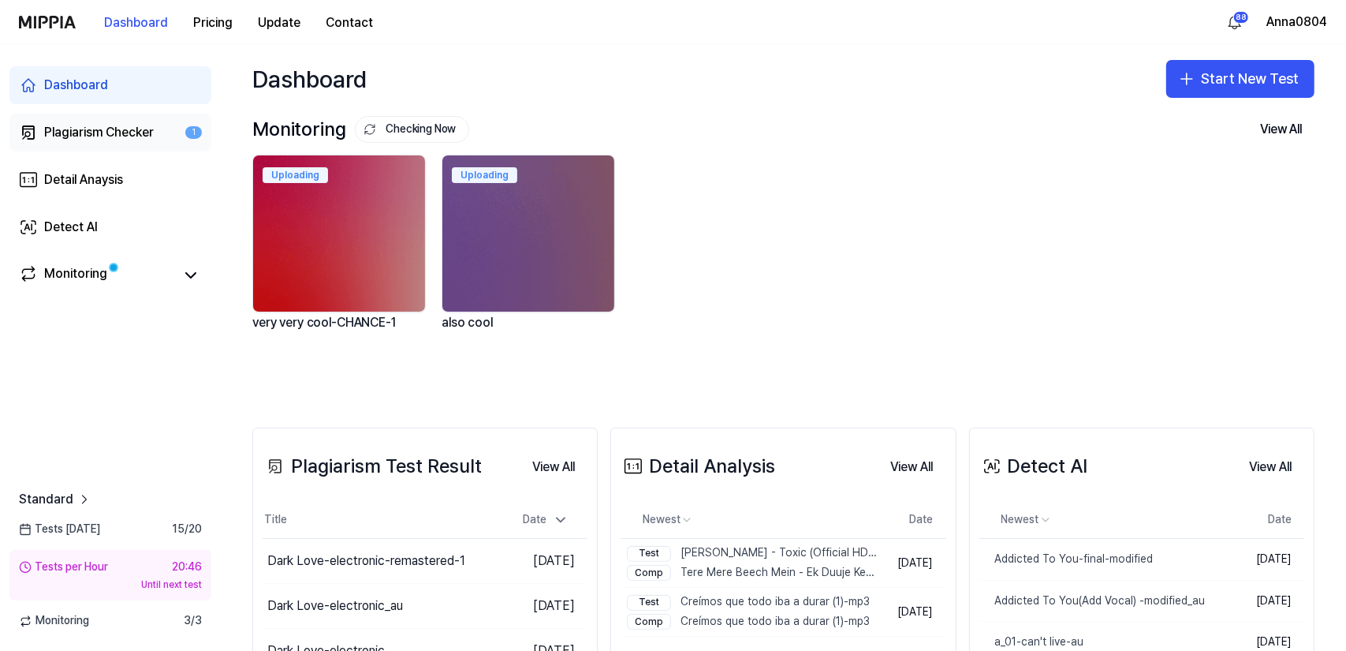
click at [91, 133] on div "Plagiarism Checker" at bounding box center [99, 132] width 110 height 19
